Goal: Task Accomplishment & Management: Use online tool/utility

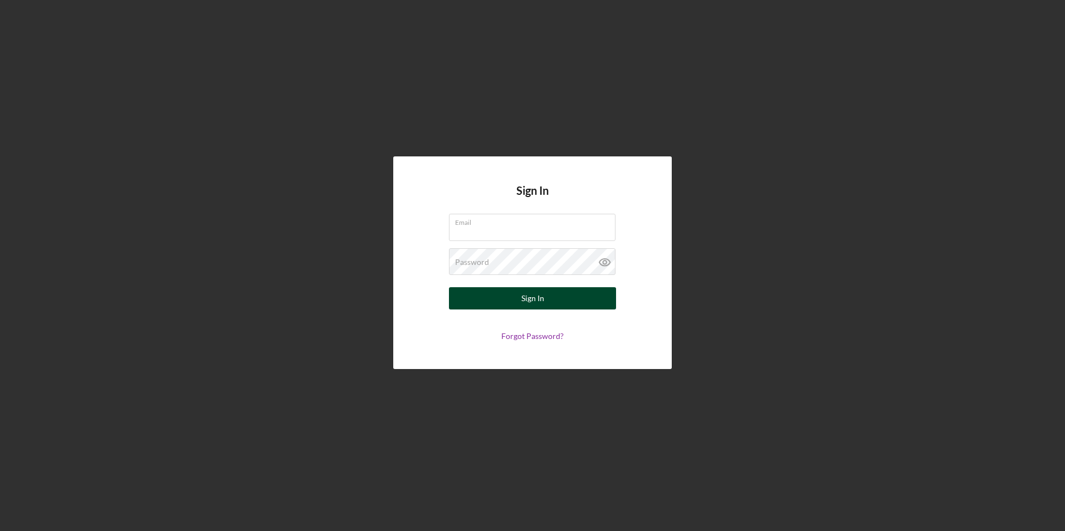
type input "[EMAIL_ADDRESS][DOMAIN_NAME]"
click at [513, 297] on button "Sign In" at bounding box center [532, 298] width 167 height 22
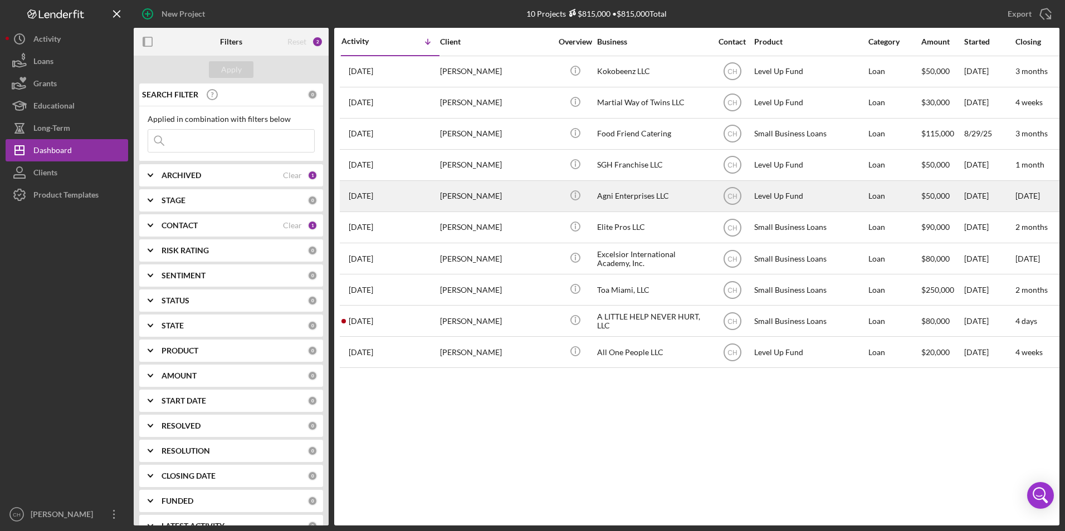
click at [465, 199] on div "[PERSON_NAME]" at bounding box center [495, 197] width 111 height 30
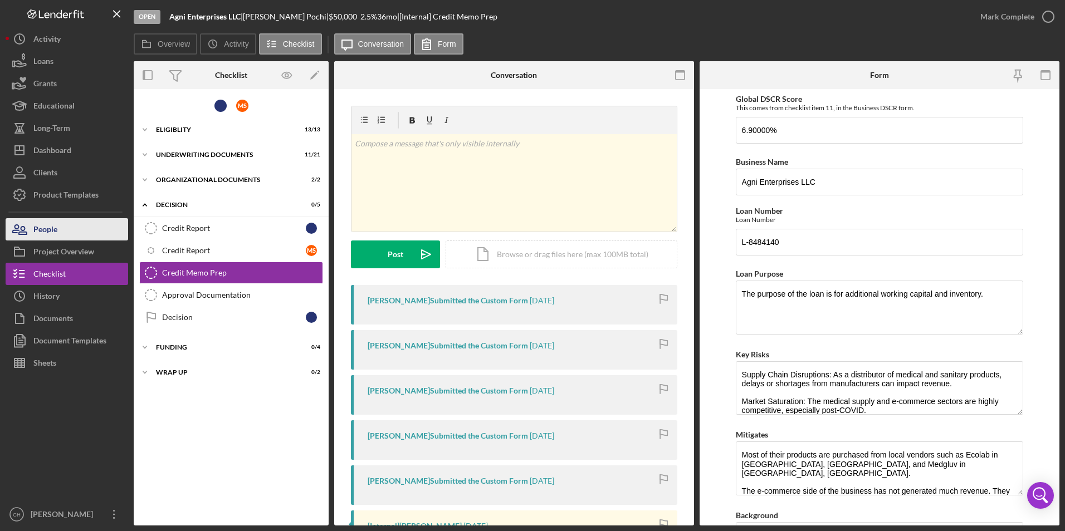
click at [58, 227] on button "People" at bounding box center [67, 229] width 123 height 22
